Goal: Browse casually

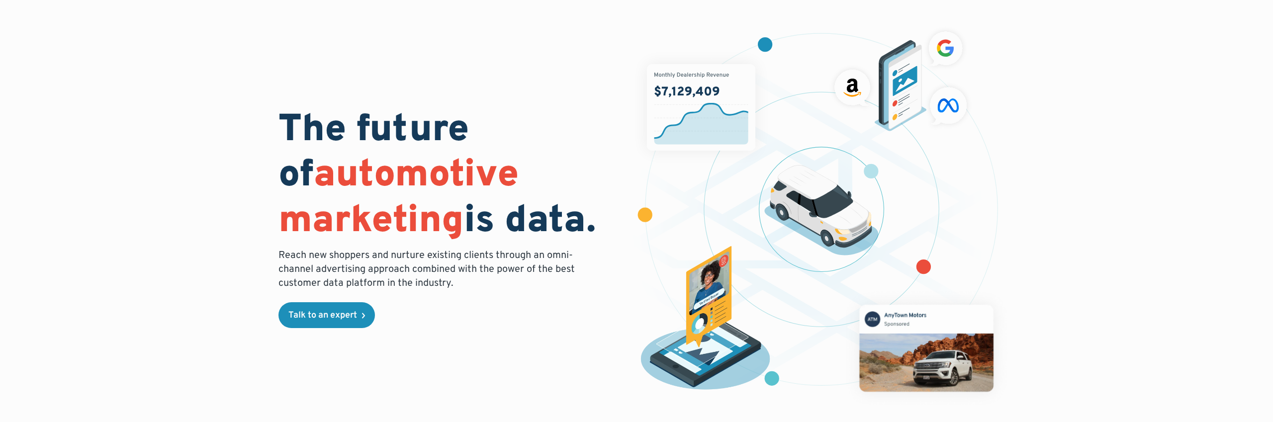
scroll to position [43, 0]
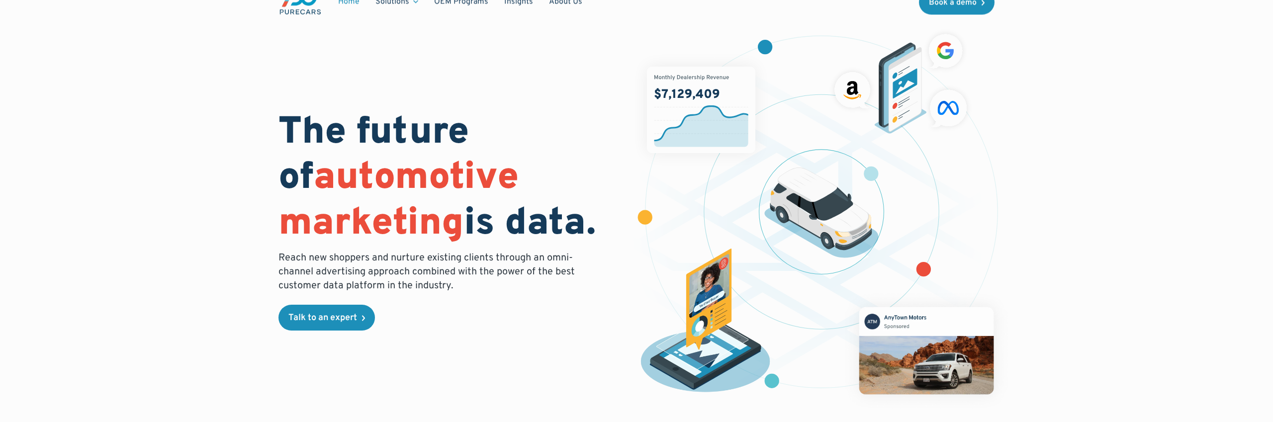
click at [434, 271] on p "Reach new shoppers and nurture existing clients through an omni-channel adverti…" at bounding box center [430, 272] width 302 height 42
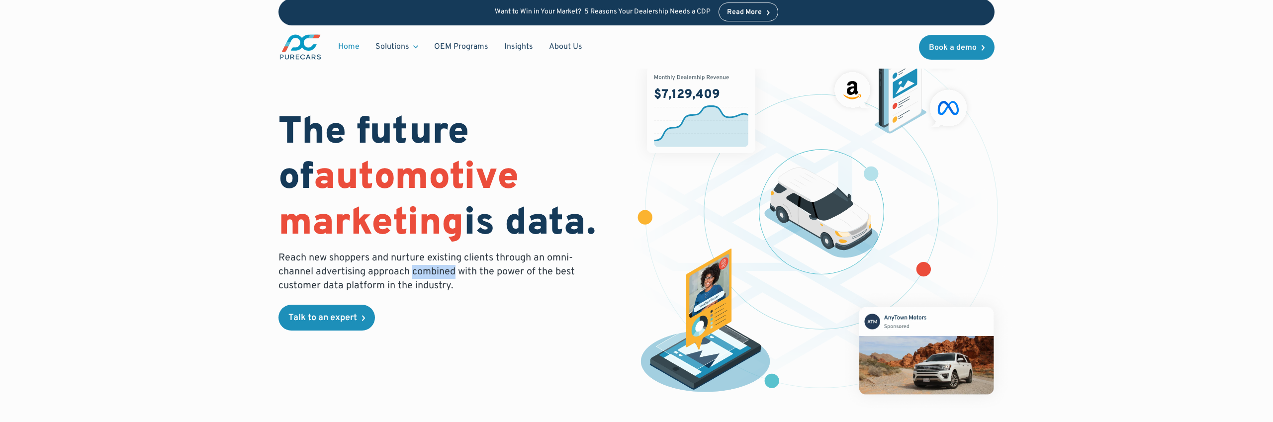
click at [434, 271] on p "Reach new shoppers and nurture existing clients through an omni-channel adverti…" at bounding box center [430, 272] width 302 height 42
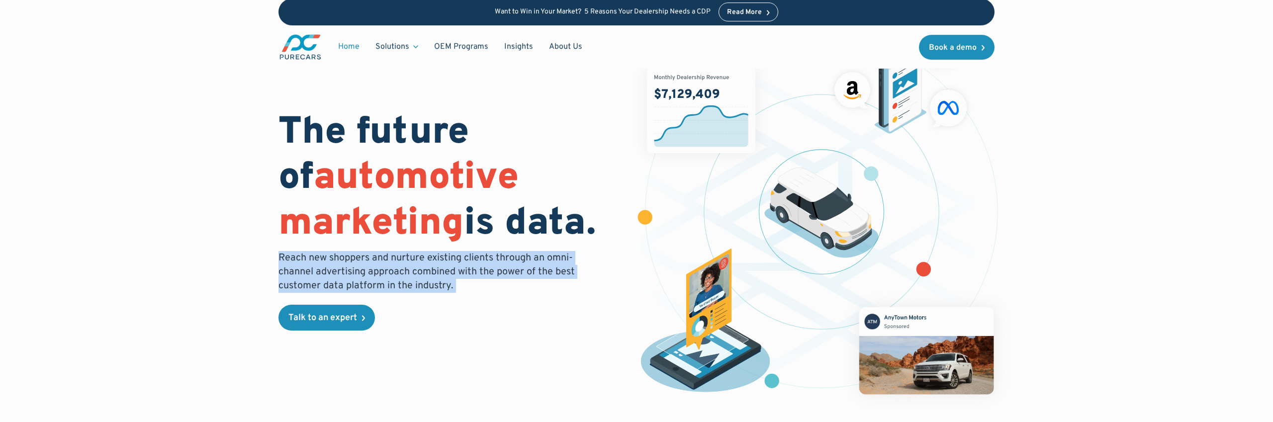
click at [434, 271] on p "Reach new shoppers and nurture existing clients through an omni-channel adverti…" at bounding box center [430, 272] width 302 height 42
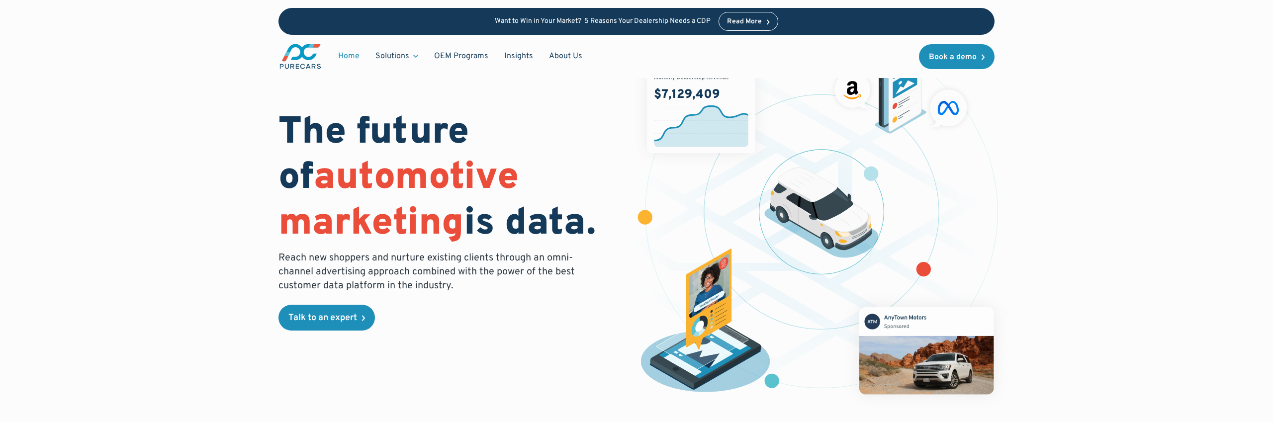
click at [458, 272] on p "Reach new shoppers and nurture existing clients through an omni-channel adverti…" at bounding box center [430, 272] width 302 height 42
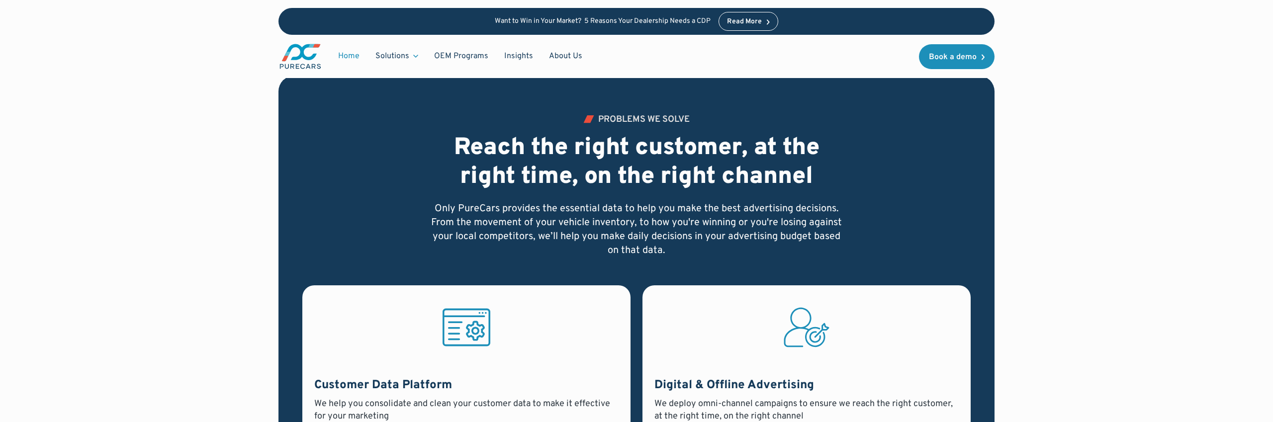
scroll to position [661, 0]
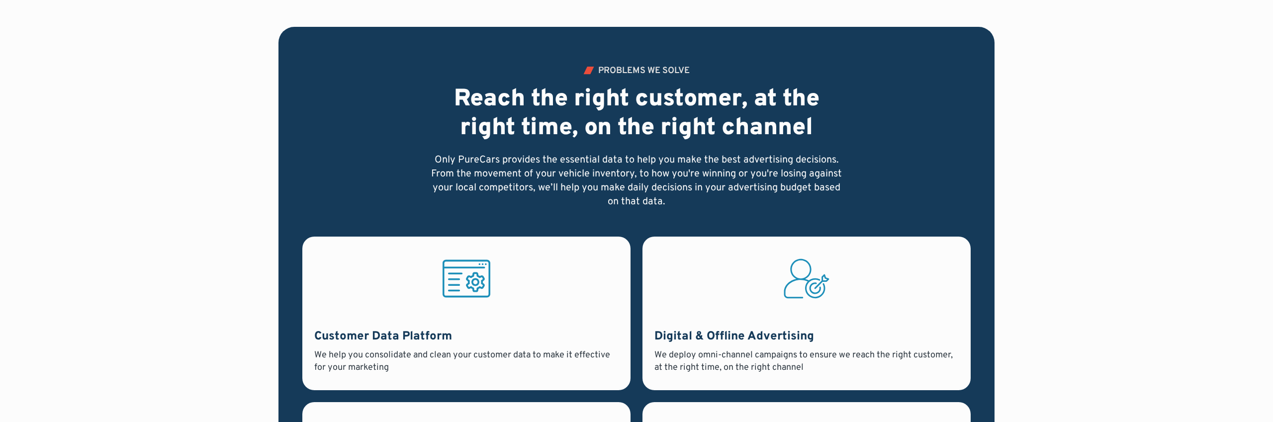
click at [652, 175] on p "Only PureCars provides the essential data to help you make the best advertising…" at bounding box center [637, 181] width 414 height 56
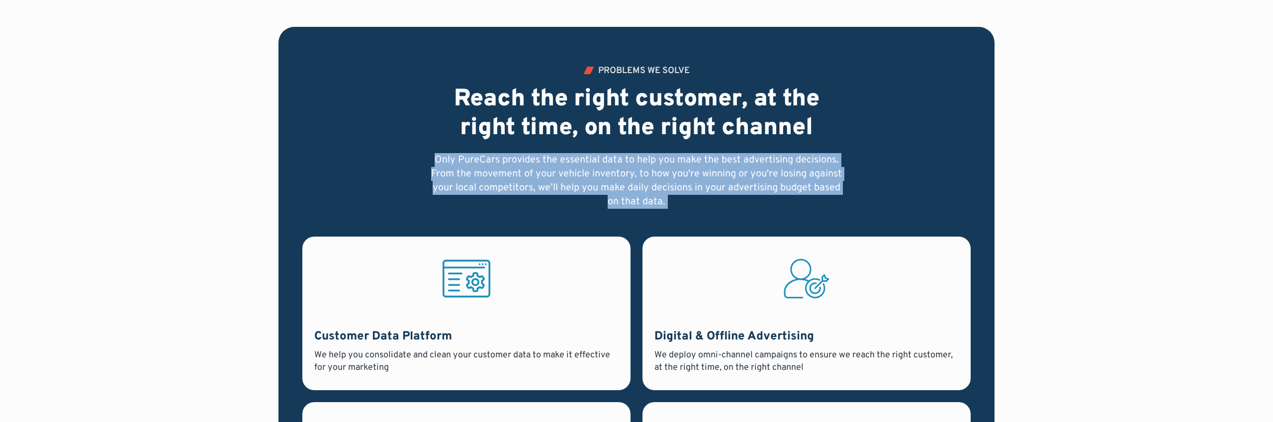
click at [652, 175] on p "Only PureCars provides the essential data to help you make the best advertising…" at bounding box center [637, 181] width 414 height 56
click at [651, 175] on p "Only PureCars provides the essential data to help you make the best advertising…" at bounding box center [637, 181] width 414 height 56
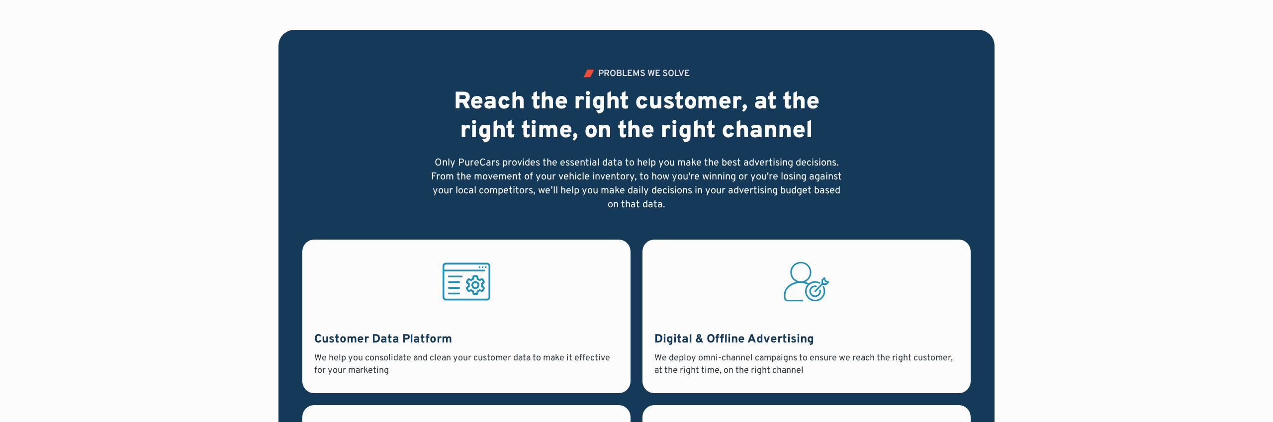
scroll to position [658, 0]
